Goal: Transaction & Acquisition: Purchase product/service

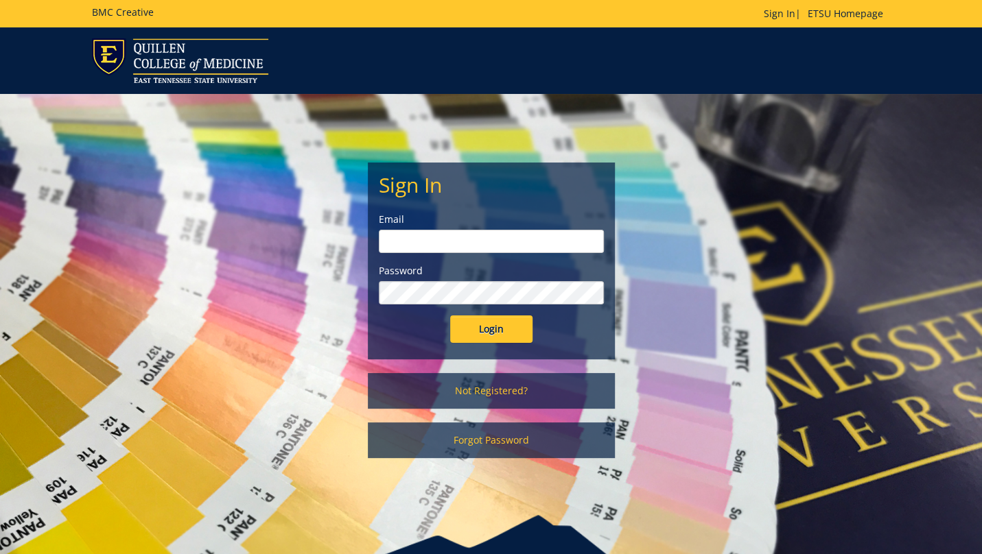
click at [446, 251] on input "email" at bounding box center [491, 241] width 225 height 23
click at [500, 335] on input "Login" at bounding box center [491, 329] width 82 height 27
type input "brunoo@etsu.edu"
click at [495, 333] on input "Login" at bounding box center [491, 329] width 82 height 27
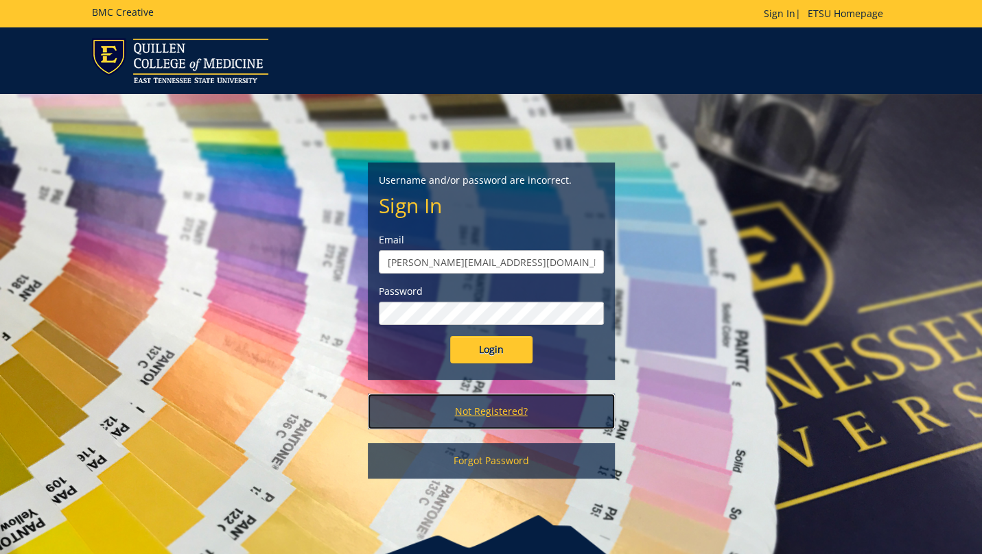
click at [486, 403] on link "Not Registered?" at bounding box center [491, 412] width 247 height 36
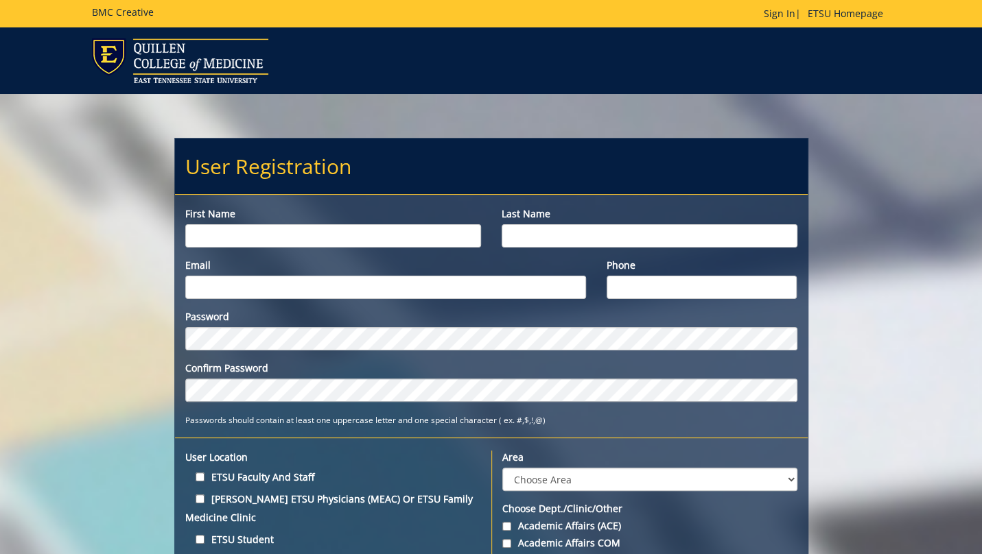
click at [344, 230] on input "First name" at bounding box center [333, 235] width 296 height 23
type input "[PERSON_NAME]"
click at [524, 229] on input "Last name" at bounding box center [650, 235] width 296 height 23
type input "Bruno"
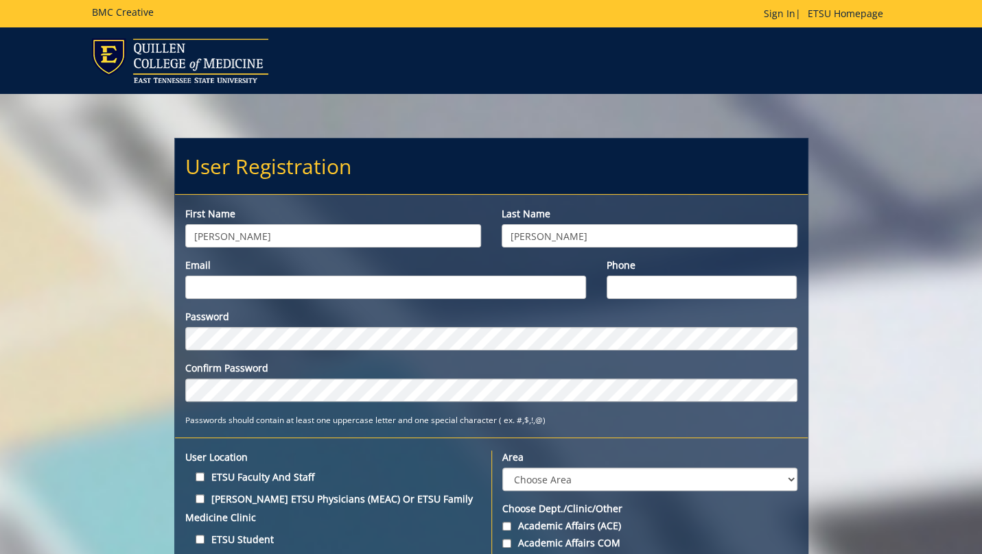
click at [426, 285] on input "Email" at bounding box center [385, 287] width 401 height 23
type input "brunoo@etsu.edu"
click at [668, 293] on input "Phone" at bounding box center [701, 287] width 190 height 23
type input "6156510597"
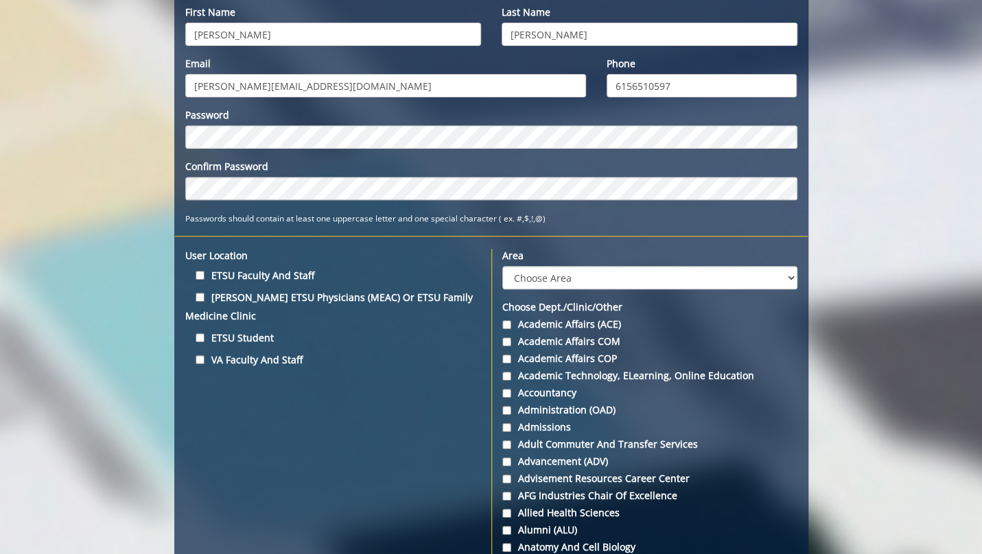
scroll to position [203, 0]
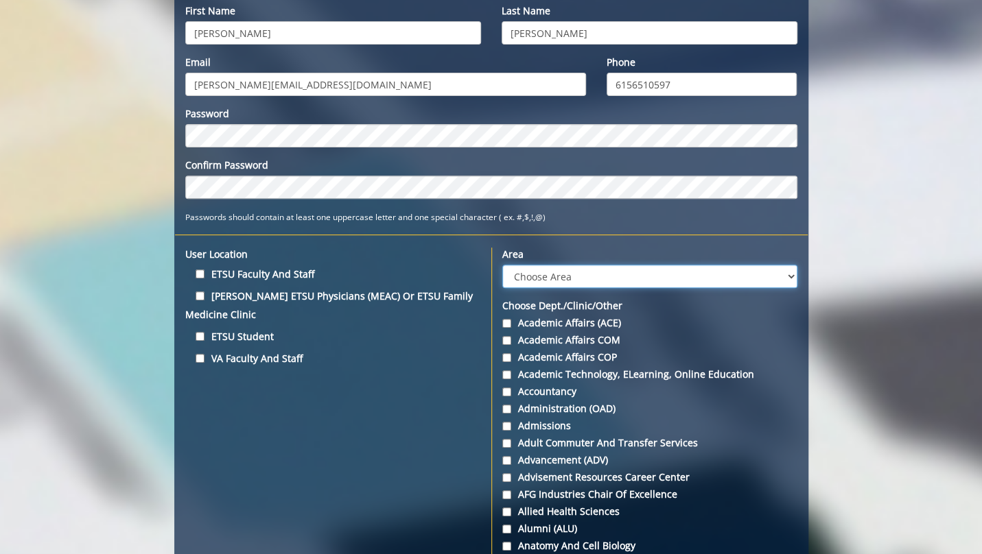
click at [586, 277] on select "Choose Area Administration Advancement (ADM) BucSports Business & Finance Clemm…" at bounding box center [649, 276] width 295 height 23
select select "27"
click at [502, 265] on select "Choose Area Administration Advancement (ADM) BucSports Business & Finance Clemm…" at bounding box center [649, 276] width 295 height 23
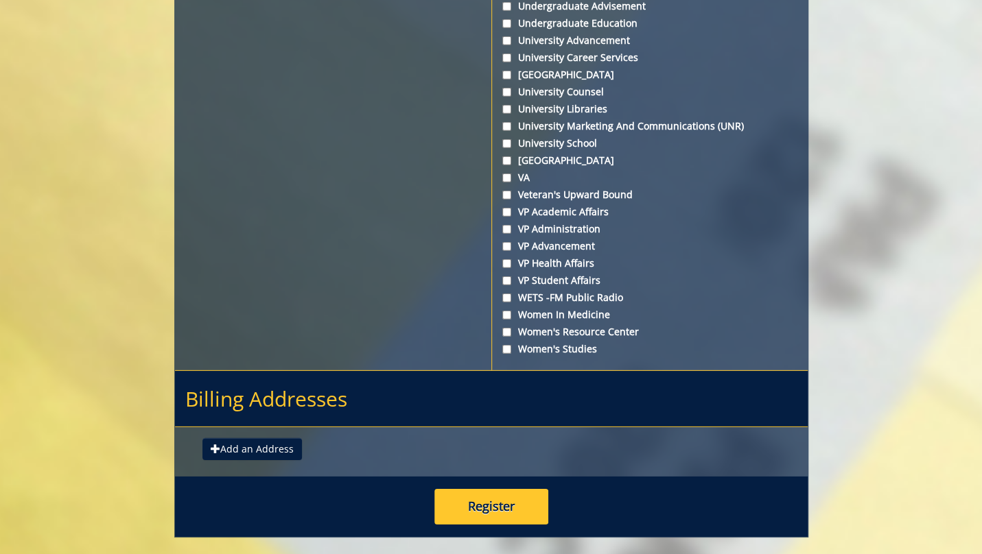
scroll to position [5145, 0]
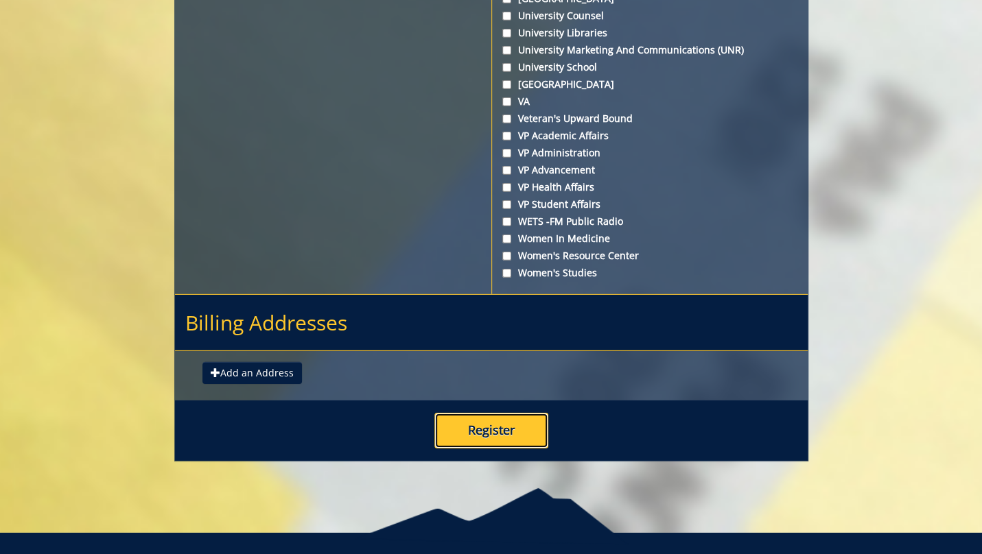
click at [495, 413] on button "Register" at bounding box center [491, 431] width 114 height 36
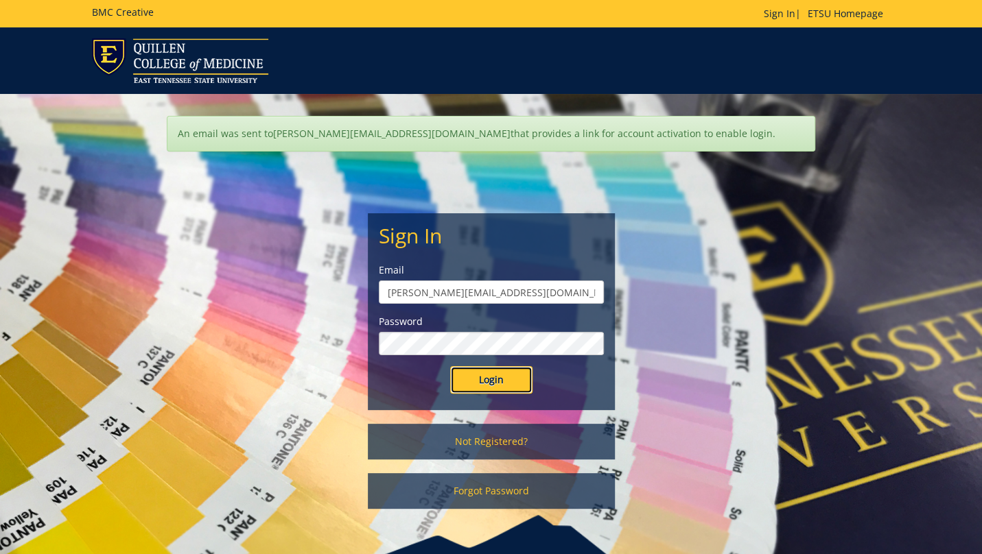
click at [509, 373] on input "Login" at bounding box center [491, 379] width 82 height 27
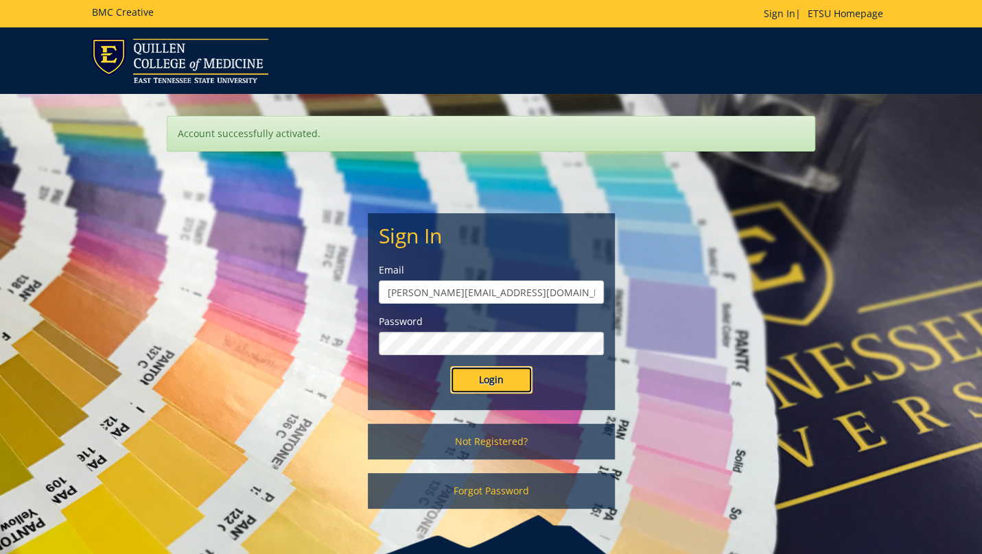
click at [508, 390] on input "Login" at bounding box center [491, 379] width 82 height 27
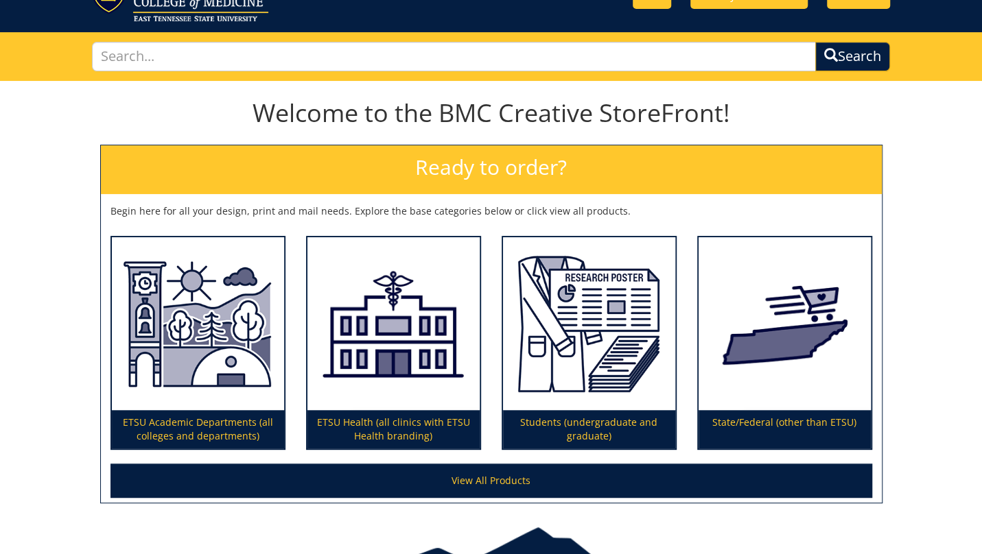
scroll to position [143, 0]
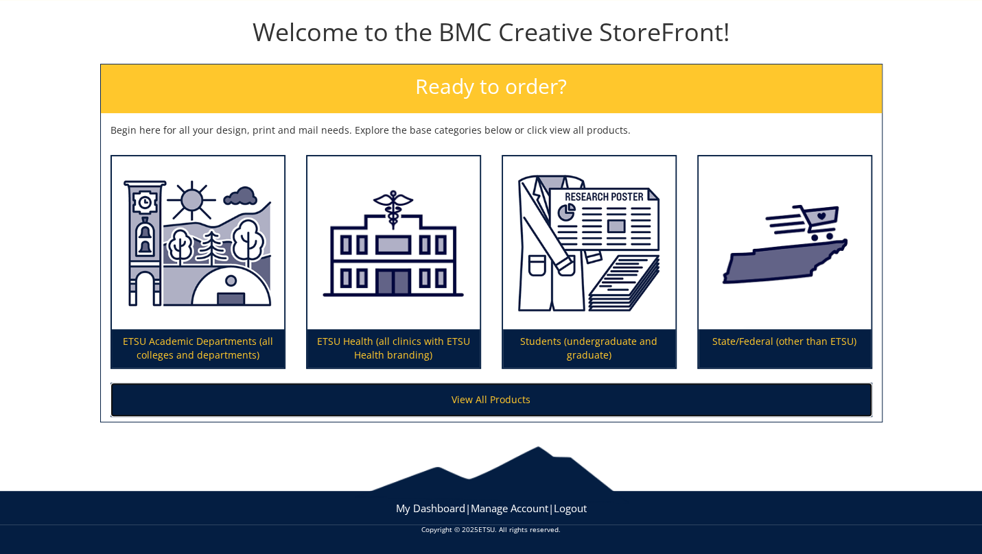
click at [485, 404] on link "View All Products" at bounding box center [491, 400] width 762 height 34
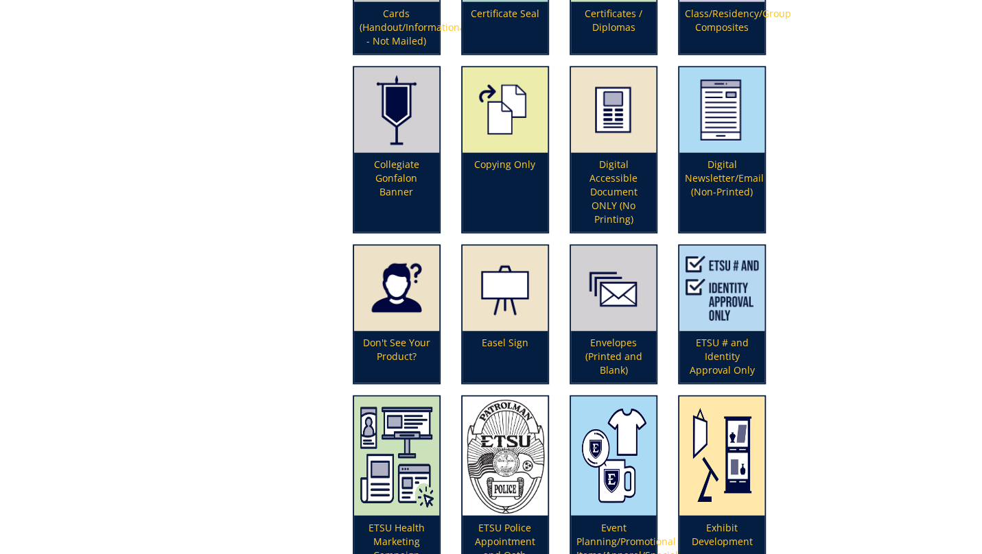
scroll to position [1068, 0]
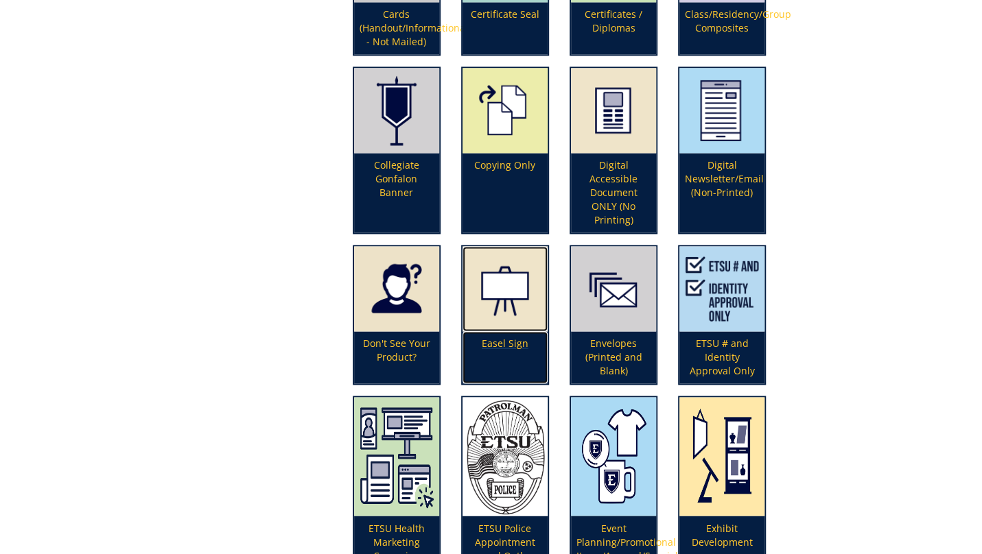
click at [515, 340] on p "Easel Sign" at bounding box center [504, 357] width 85 height 52
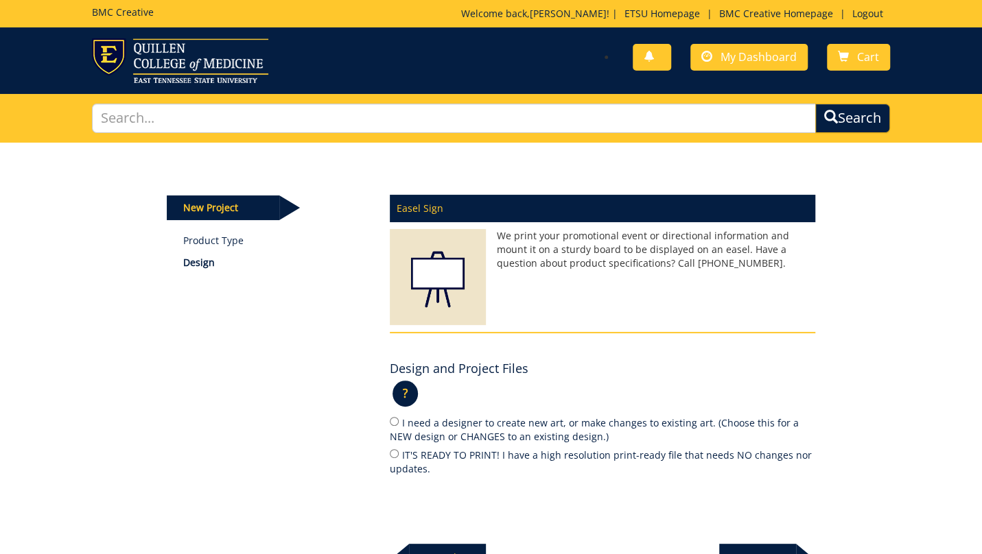
scroll to position [149, 0]
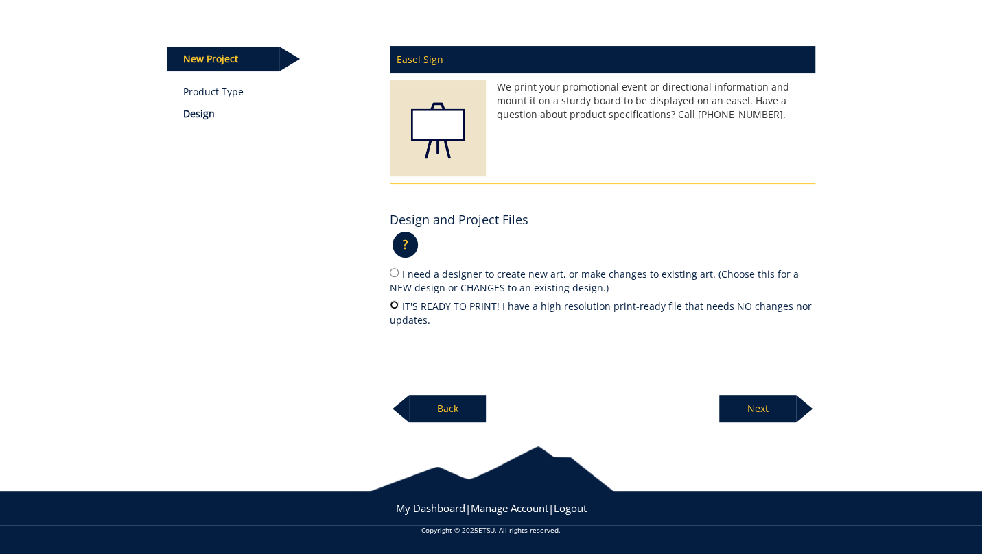
click at [392, 304] on input "IT'S READY TO PRINT! I have a high resolution print-ready file that needs NO ch…" at bounding box center [394, 304] width 9 height 9
radio input "true"
click at [751, 405] on p "Next" at bounding box center [757, 408] width 77 height 27
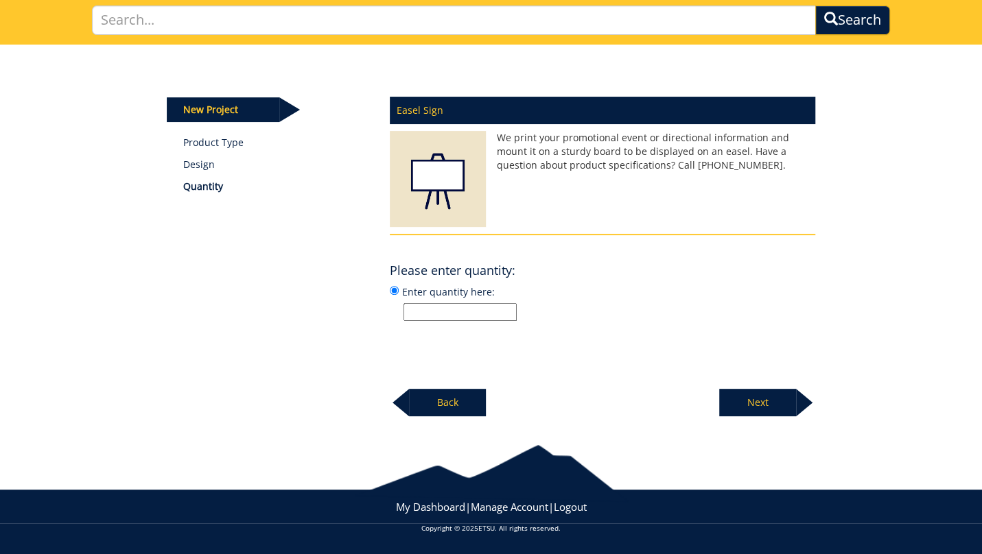
scroll to position [97, 0]
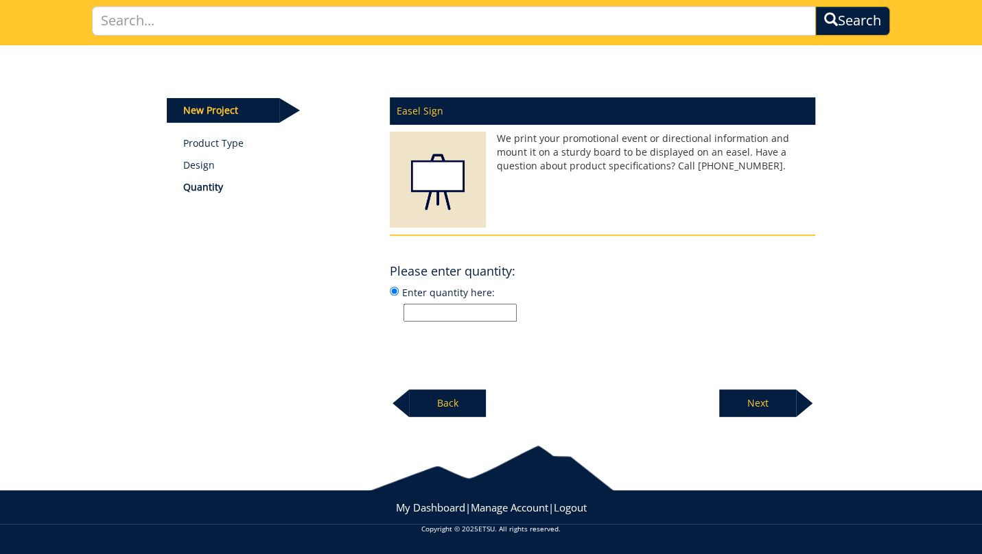
click at [472, 308] on input "Enter quantity here:" at bounding box center [459, 313] width 113 height 18
type input "1"
click at [737, 407] on p "Next" at bounding box center [757, 403] width 77 height 27
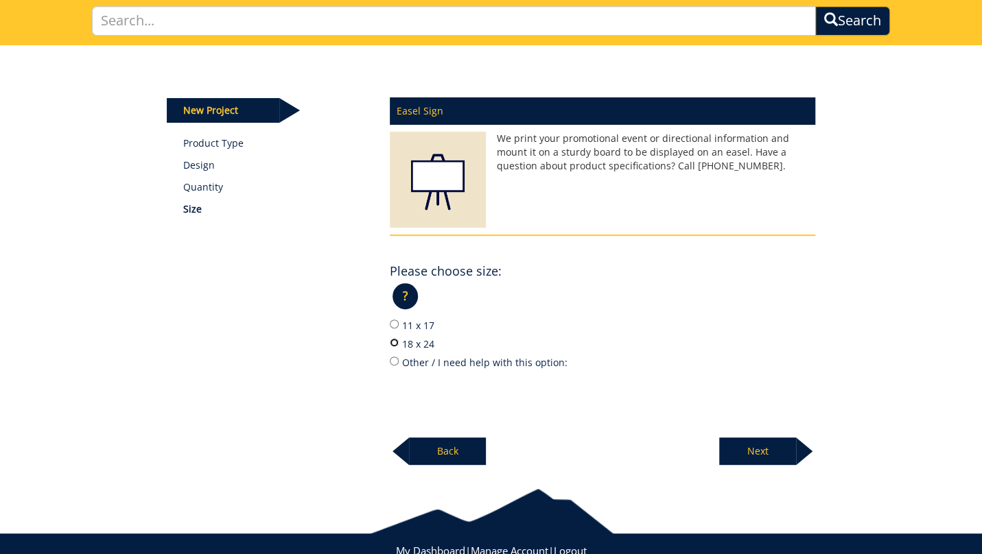
click at [393, 344] on input "18 x 24" at bounding box center [394, 342] width 9 height 9
radio input "true"
click at [762, 442] on p "Next" at bounding box center [757, 451] width 77 height 27
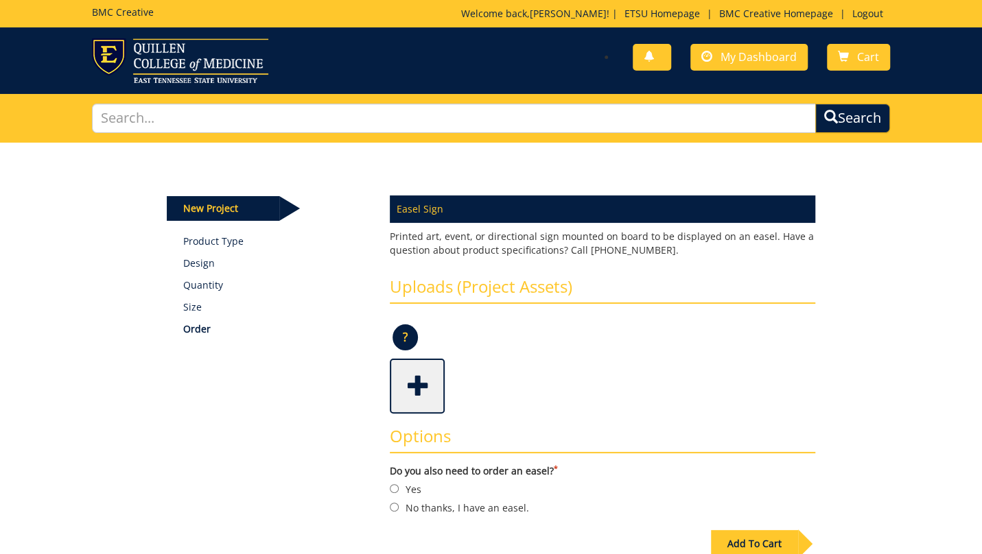
scroll to position [203, 0]
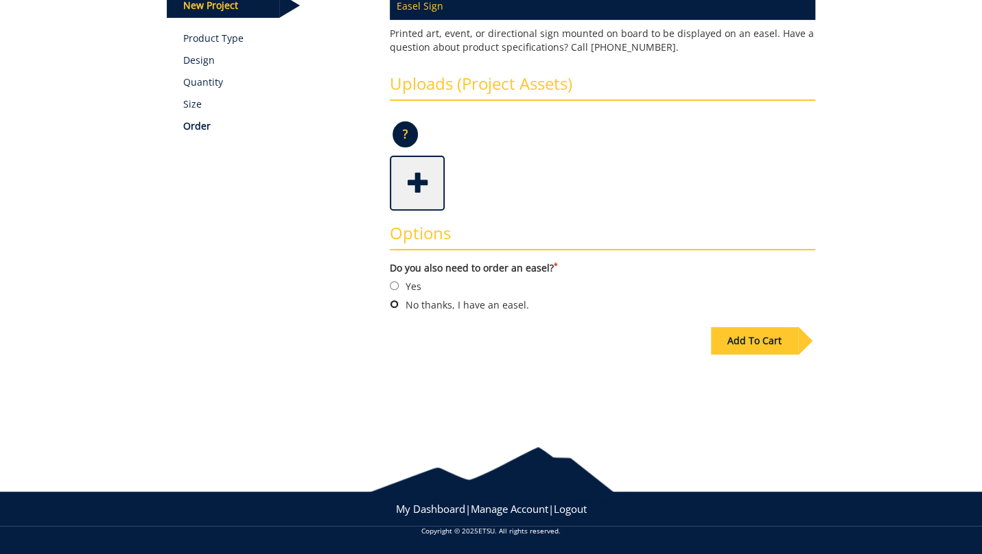
click at [392, 303] on input "No thanks, I have an easel." at bounding box center [394, 304] width 9 height 9
radio input "true"
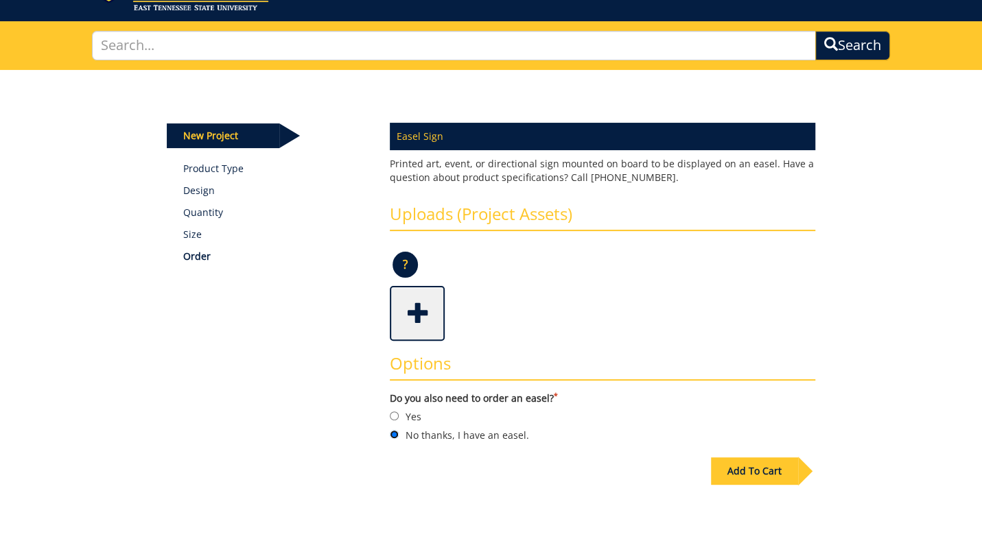
scroll to position [0, 0]
